Goal: Task Accomplishment & Management: Manage account settings

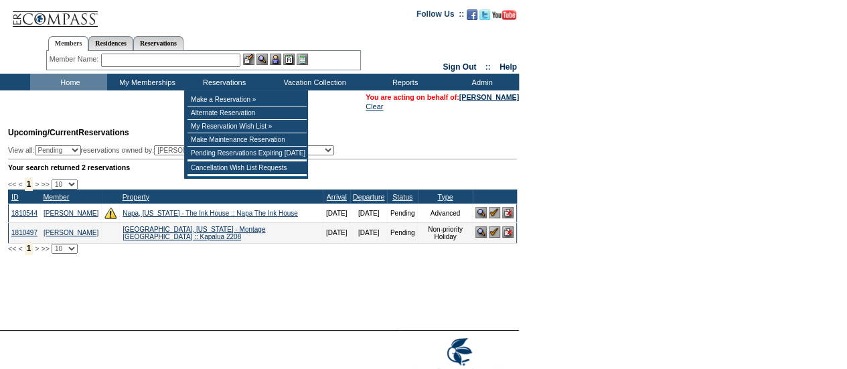
click at [184, 60] on input "text" at bounding box center [170, 60] width 139 height 13
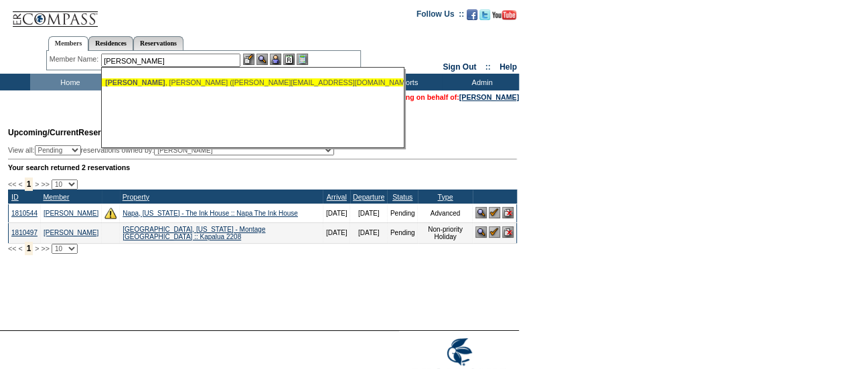
click at [194, 89] on ul "[PERSON_NAME] ([PERSON_NAME][EMAIL_ADDRESS][DOMAIN_NAME])" at bounding box center [252, 82] width 301 height 15
click at [206, 80] on div "[PERSON_NAME] ([PERSON_NAME][EMAIL_ADDRESS][DOMAIN_NAME])" at bounding box center [252, 82] width 295 height 8
type input "[PERSON_NAME] ([PERSON_NAME][EMAIL_ADDRESS][DOMAIN_NAME])"
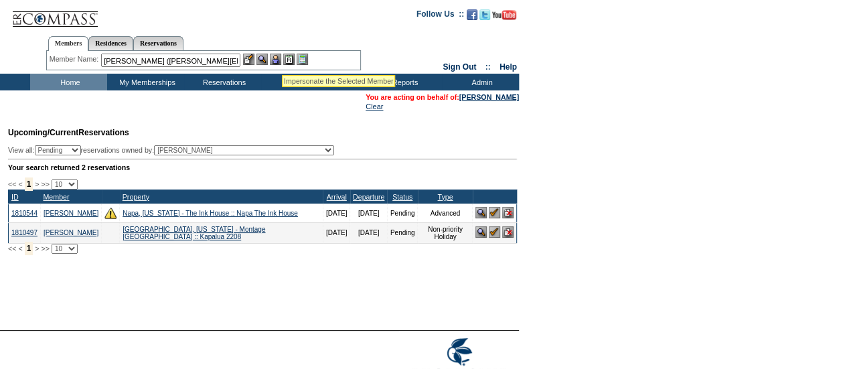
click at [281, 59] on img at bounding box center [275, 59] width 11 height 11
click at [266, 58] on img at bounding box center [261, 59] width 11 height 11
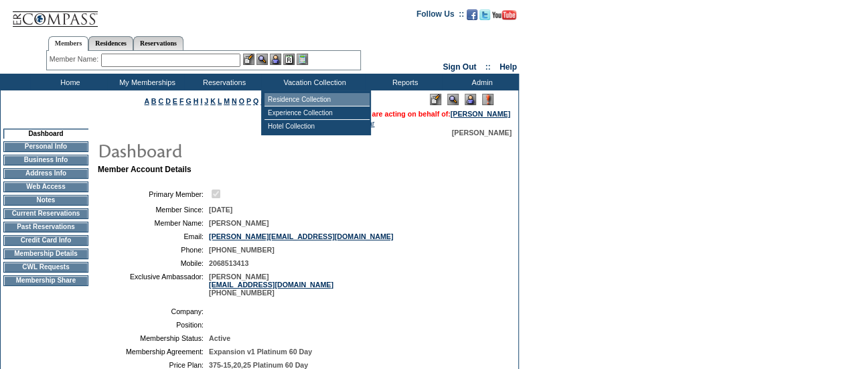
click at [302, 96] on td "Residence Collection" at bounding box center [316, 99] width 105 height 13
